Goal: Navigation & Orientation: Go to known website

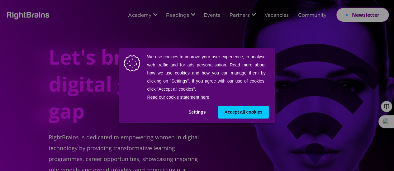
click at [201, 114] on button "Settings" at bounding box center [197, 112] width 30 height 13
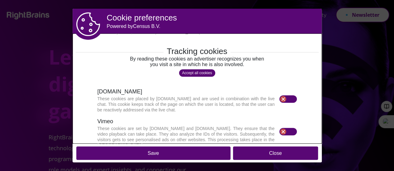
scroll to position [204, 0]
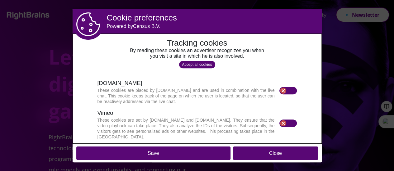
click at [169, 157] on button "Save" at bounding box center [153, 153] width 154 height 13
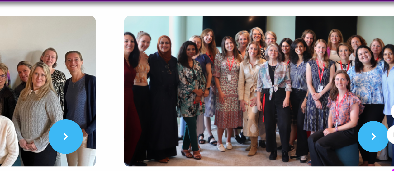
scroll to position [218, 0]
